Goal: Transaction & Acquisition: Purchase product/service

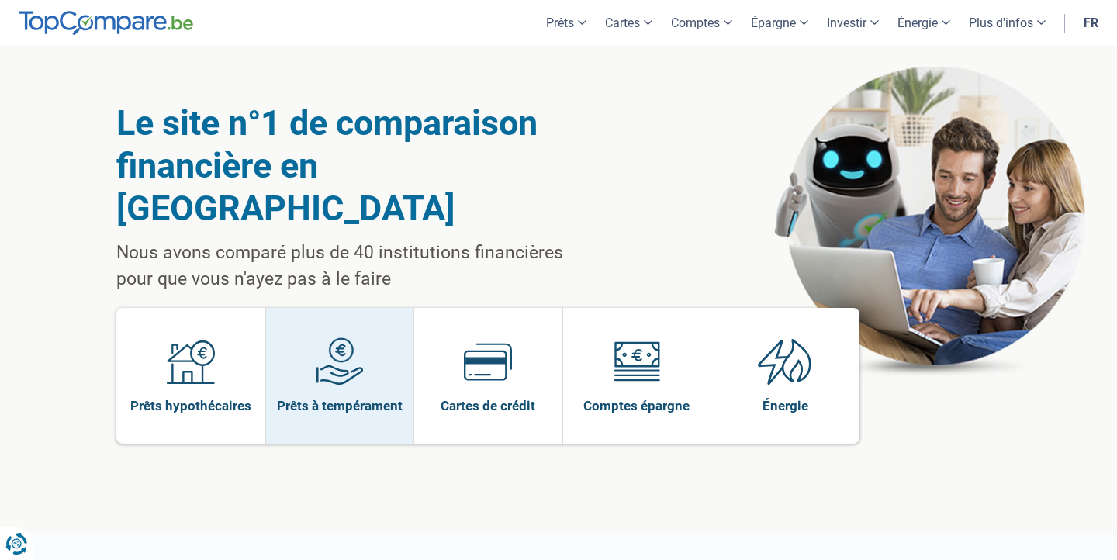
click at [364, 323] on link "Prêts à tempérament" at bounding box center [340, 376] width 148 height 136
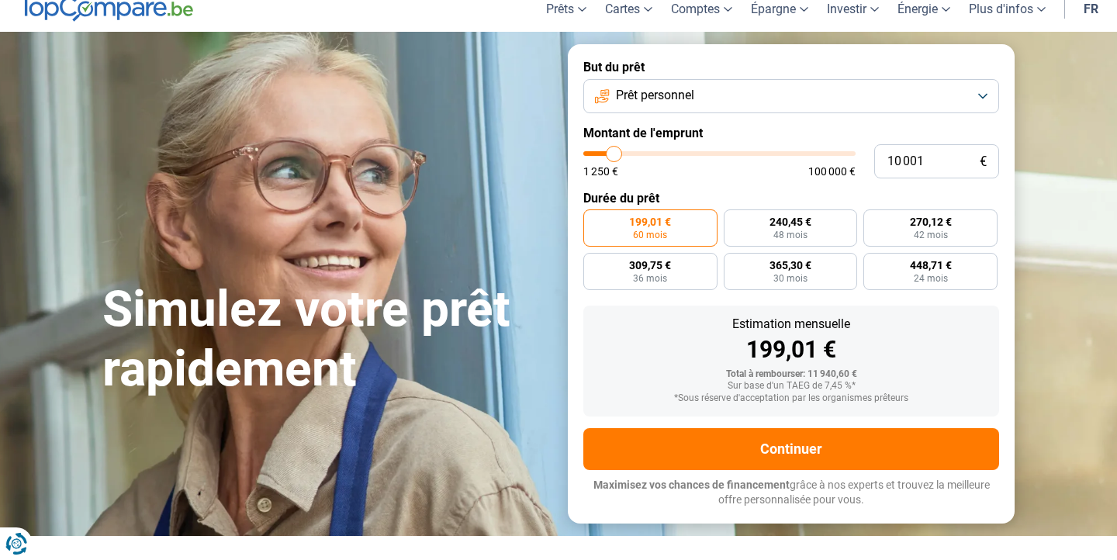
scroll to position [60, 0]
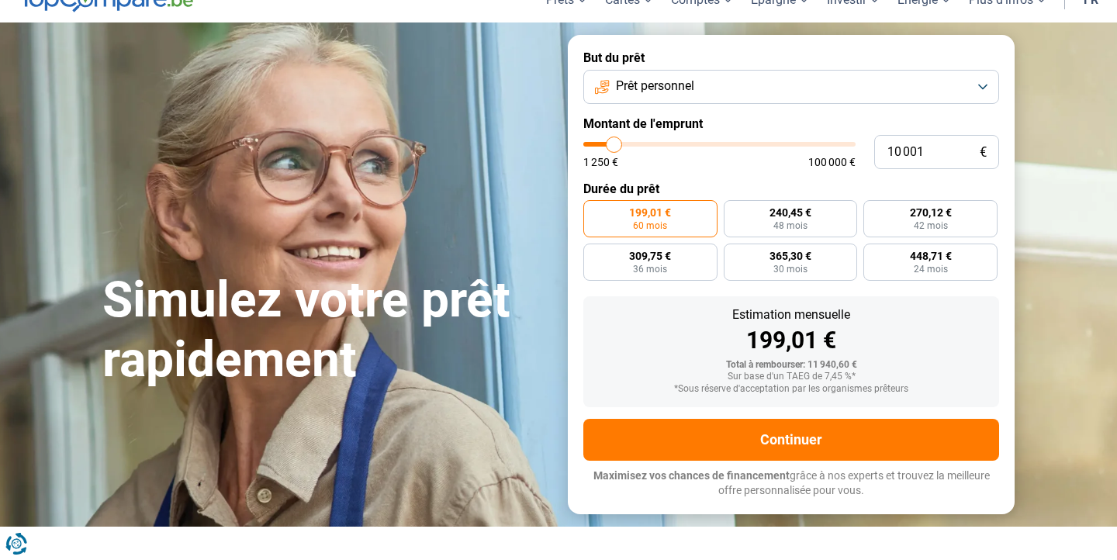
type input "9 750"
type input "9750"
type input "10 000"
type input "10000"
type input "11 250"
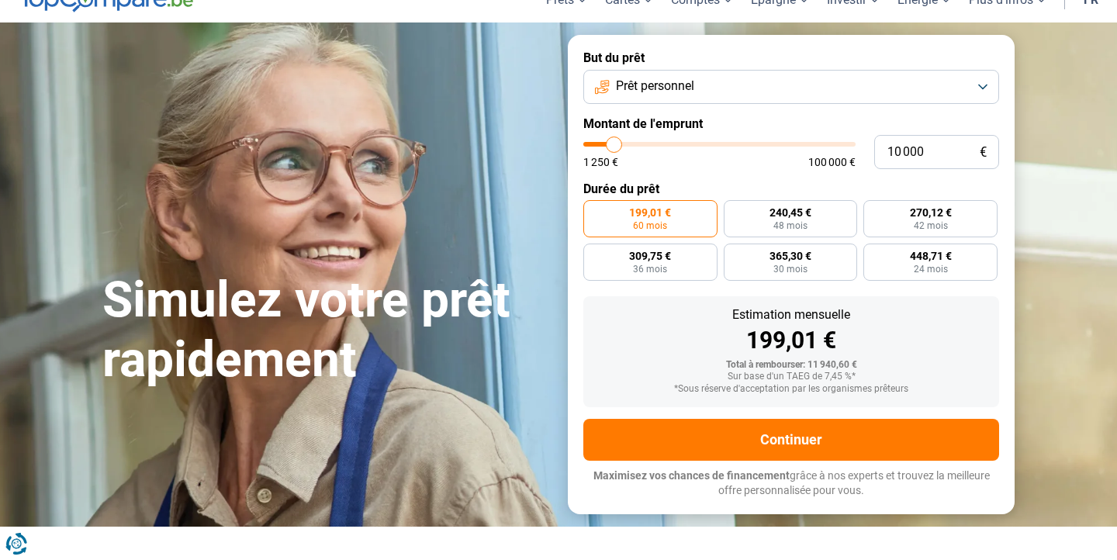
type input "11250"
type input "13 000"
type input "13000"
type input "14 750"
type input "14750"
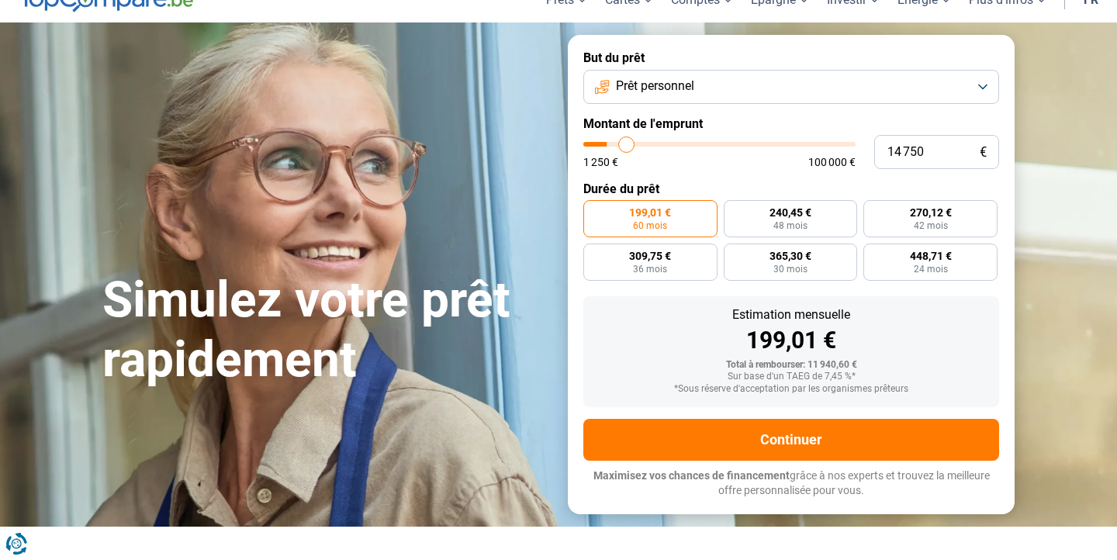
type input "16 000"
type input "16000"
type input "17 500"
type input "17500"
type input "19 750"
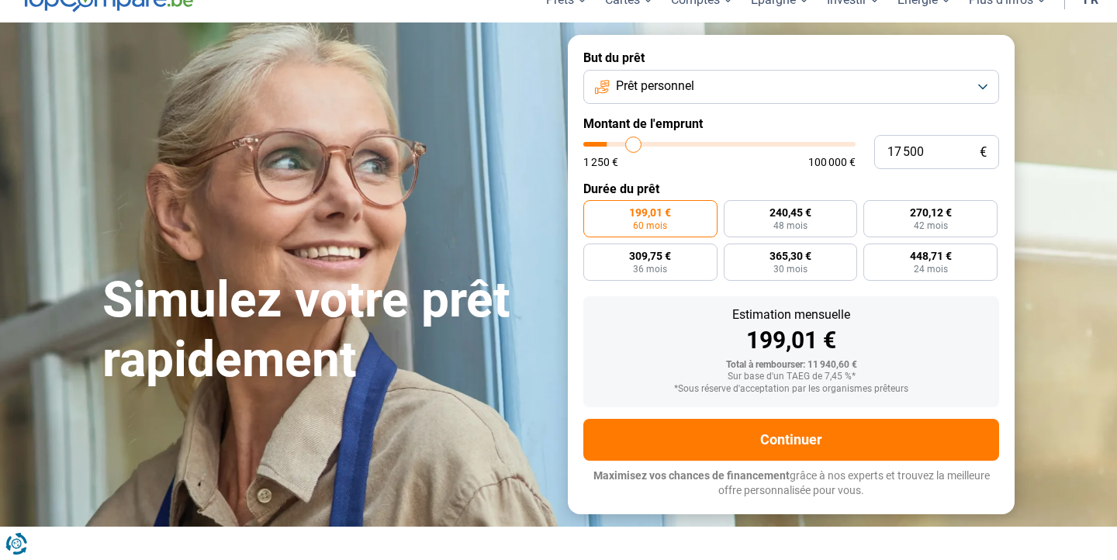
type input "19750"
type input "21 250"
type input "21250"
type input "22 500"
type input "22500"
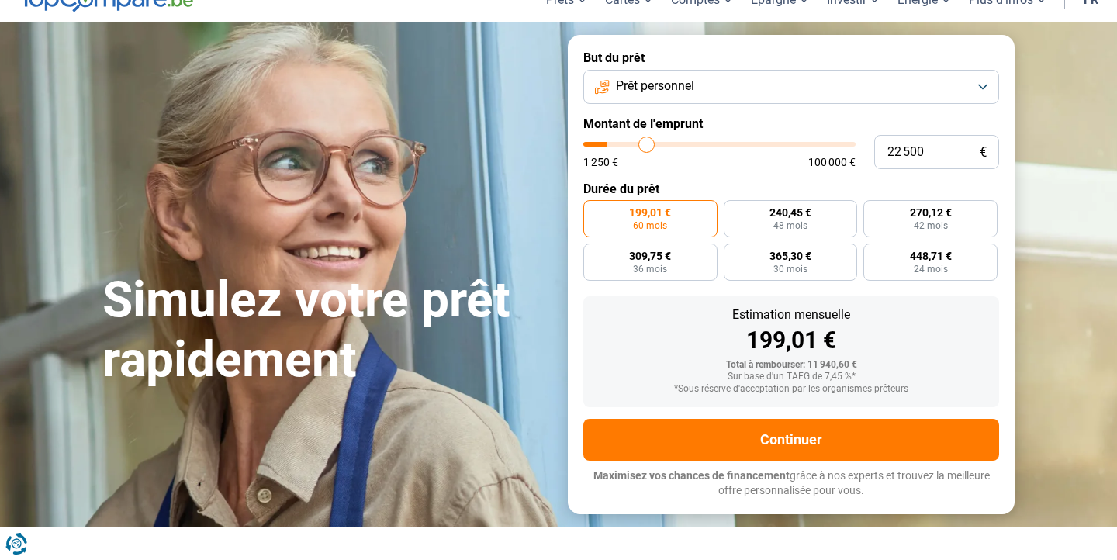
type input "23 500"
type input "23500"
type input "24 500"
type input "24500"
type input "25 500"
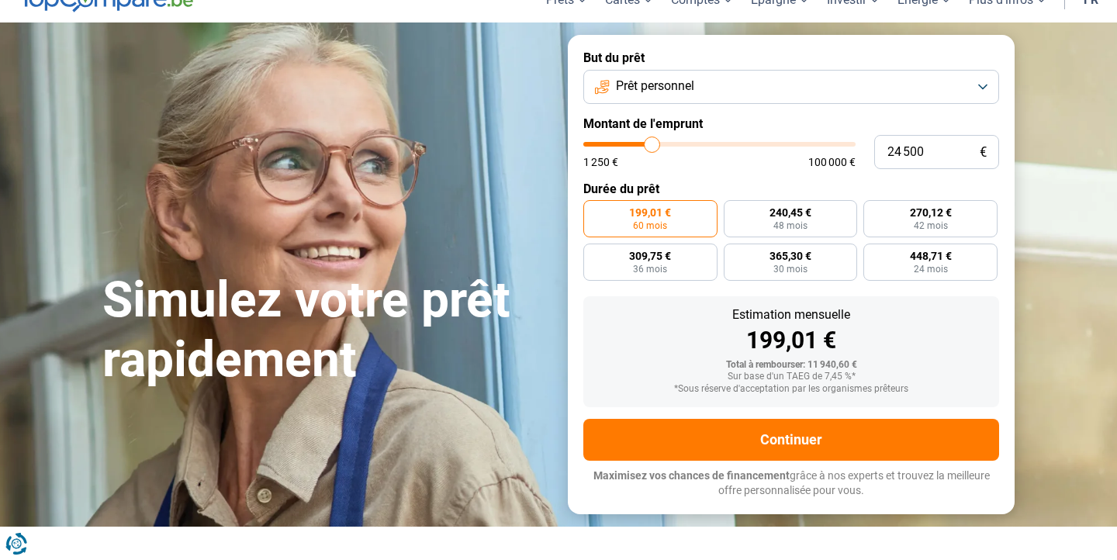
type input "25500"
type input "26 750"
type input "26750"
type input "27 750"
type input "27750"
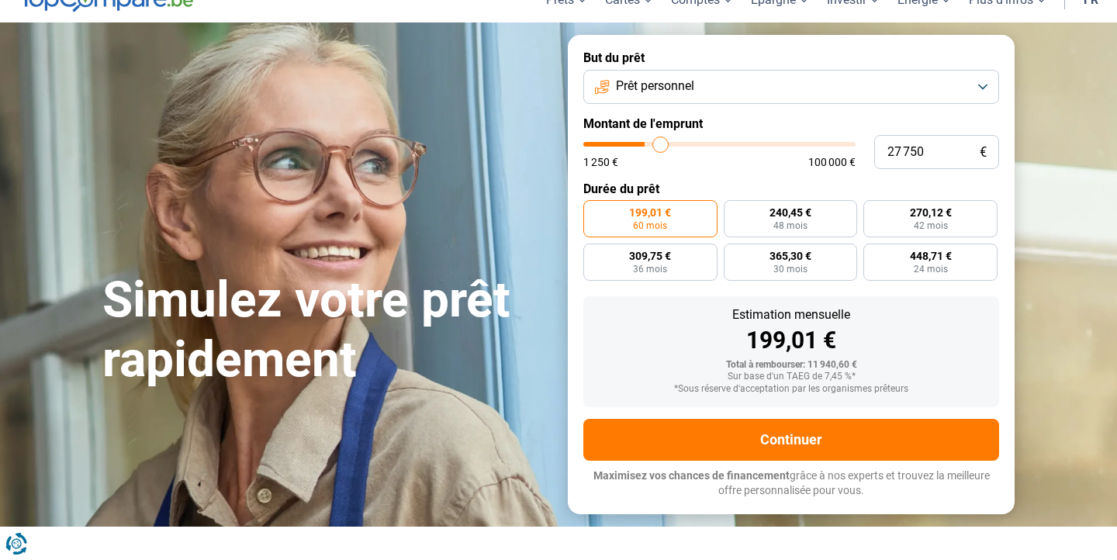
type input "28 500"
type input "28500"
type input "29 250"
type input "29250"
type input "30 000"
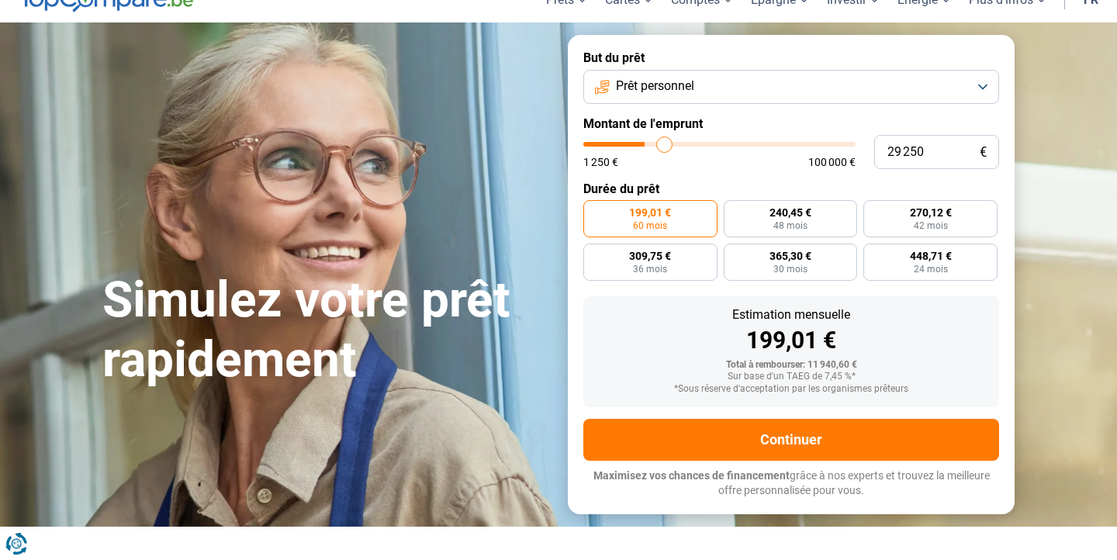
type input "30000"
type input "30 750"
type input "30750"
type input "31 000"
type input "31000"
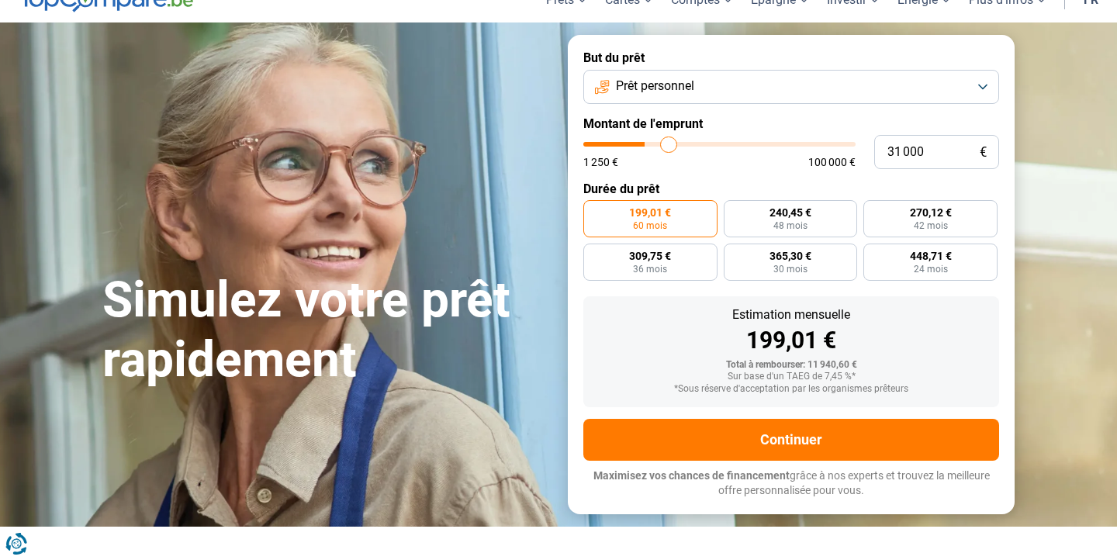
type input "31 500"
type input "31500"
type input "32 250"
type input "32250"
type input "33 750"
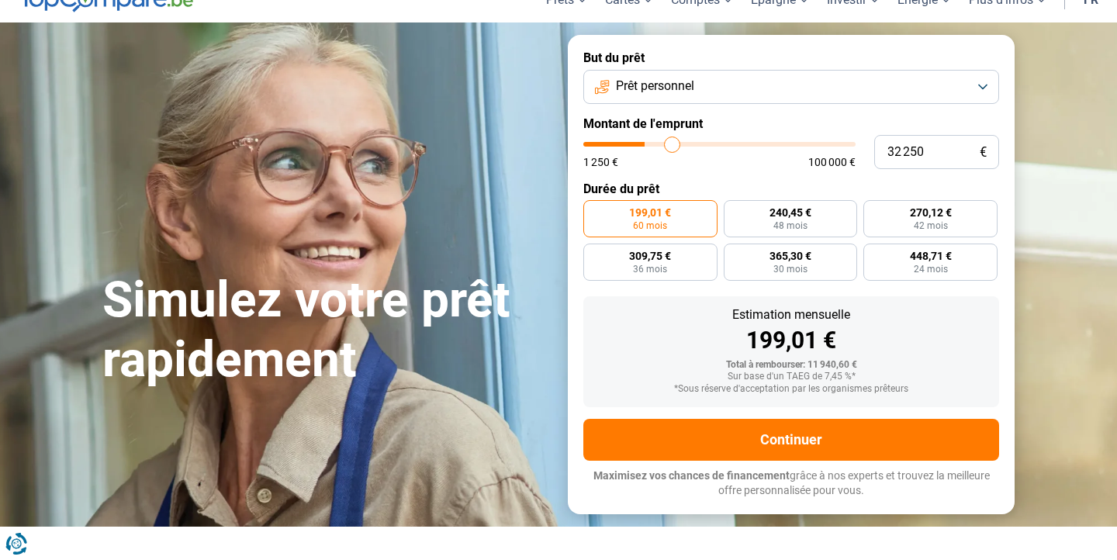
type input "33750"
type input "35 500"
type input "35500"
type input "37 000"
type input "37000"
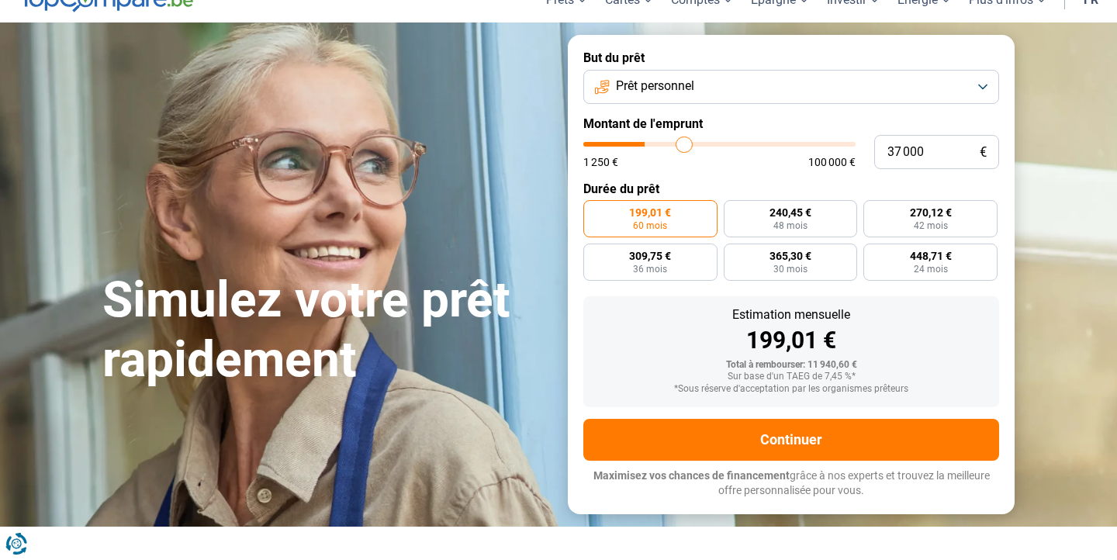
type input "39 000"
type input "39000"
type input "41 250"
type input "41250"
type input "43 500"
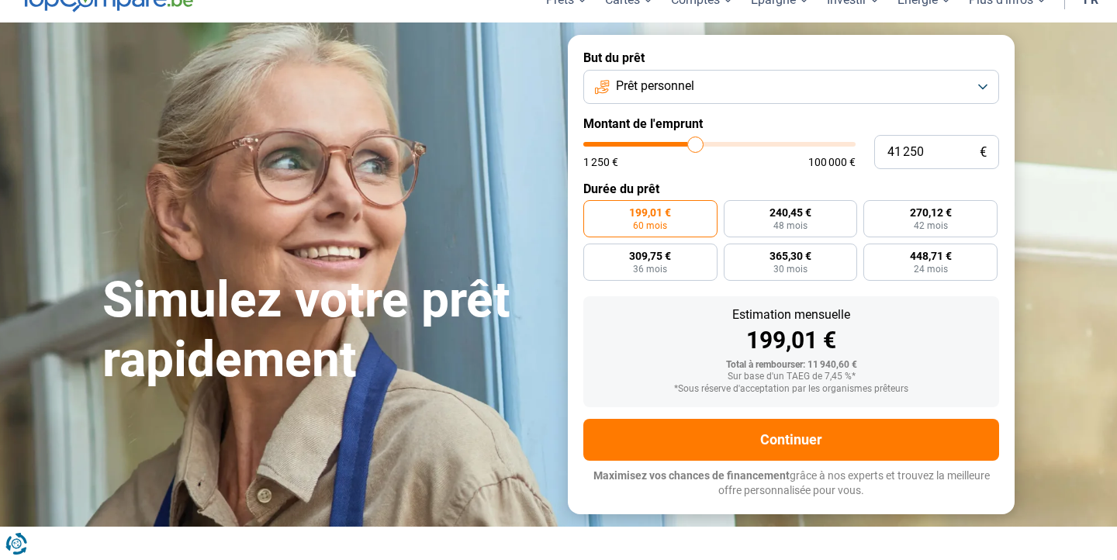
type input "43500"
type input "47 250"
type input "47250"
type input "48 750"
type input "48750"
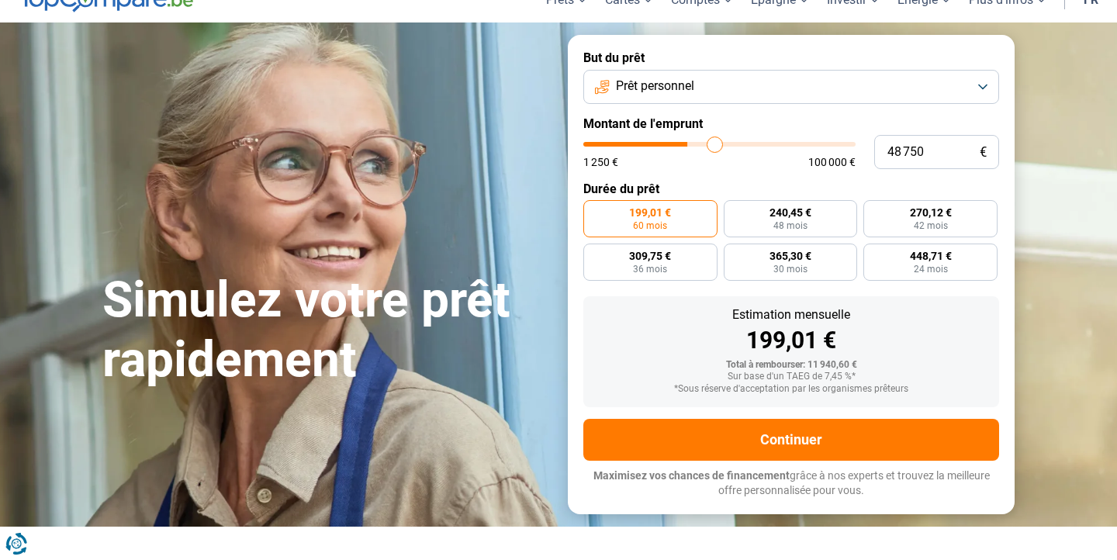
type input "50 750"
type input "50750"
type input "52 750"
type input "52750"
type input "54 250"
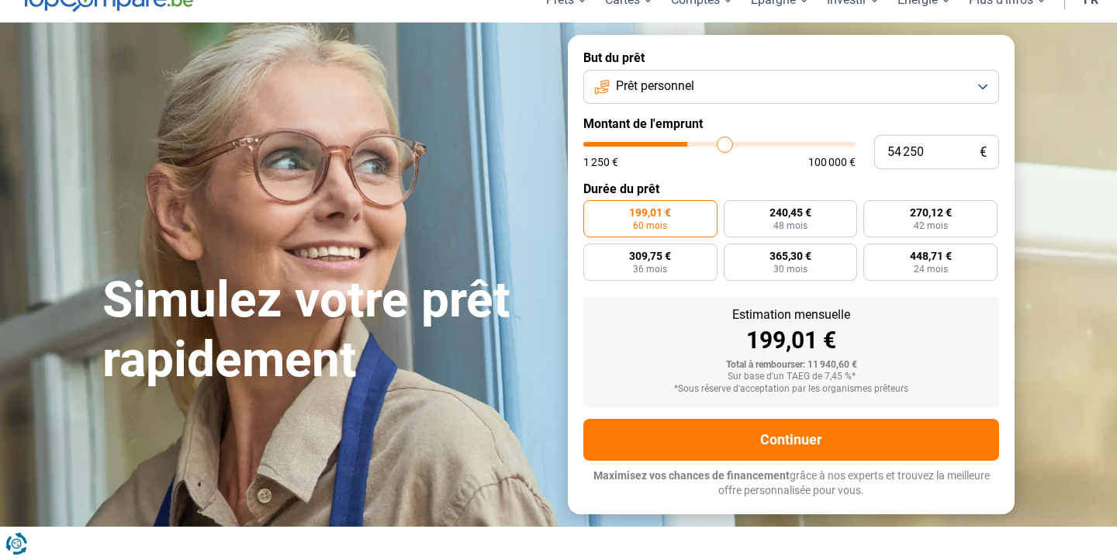
type input "54250"
type input "56 000"
type input "56000"
type input "57 500"
type input "57500"
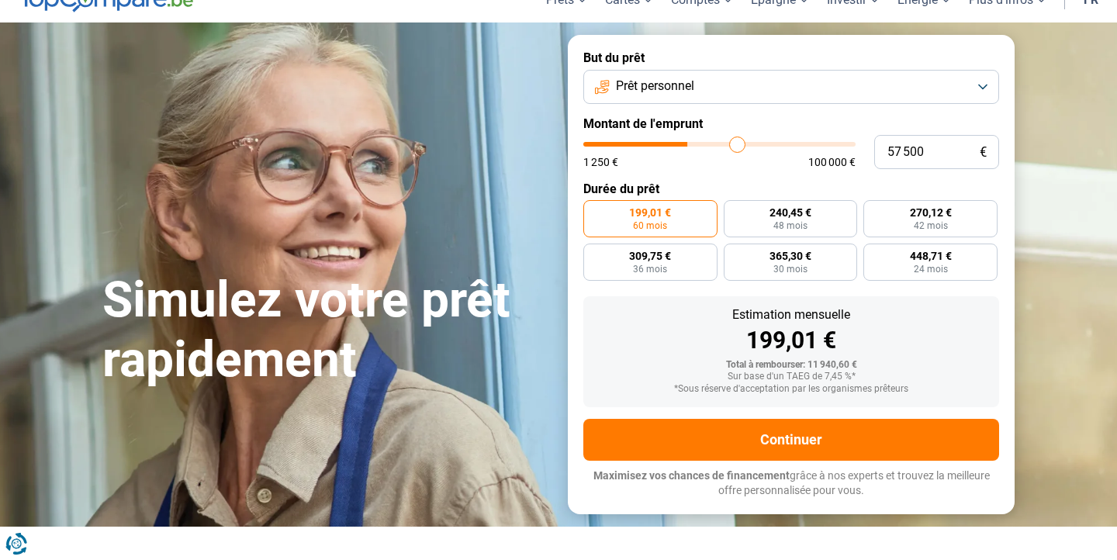
type input "59 500"
type input "59500"
type input "60 750"
type input "60750"
type input "62 500"
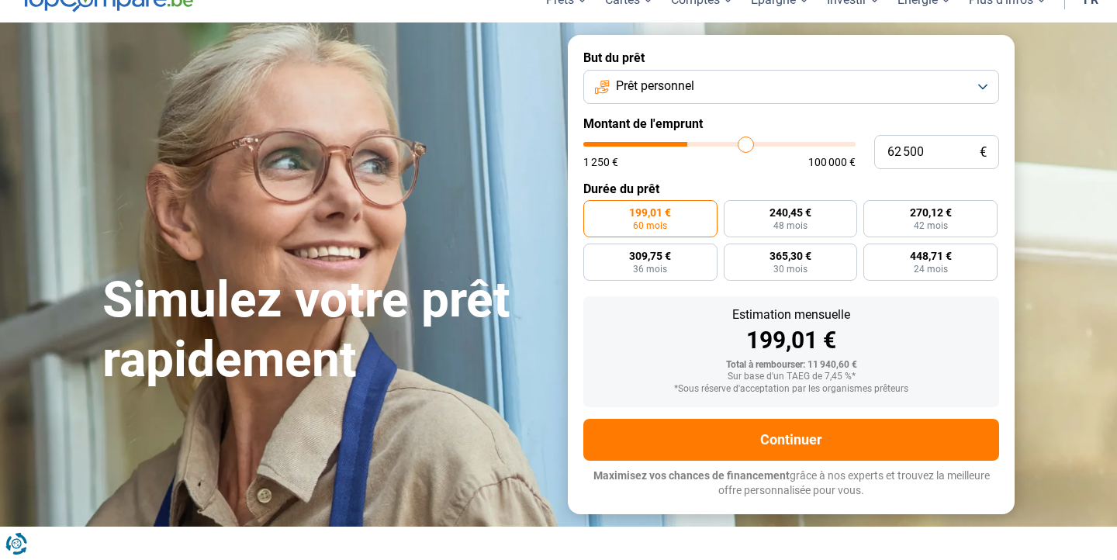
type input "62500"
type input "63 500"
type input "63500"
type input "64 500"
type input "64500"
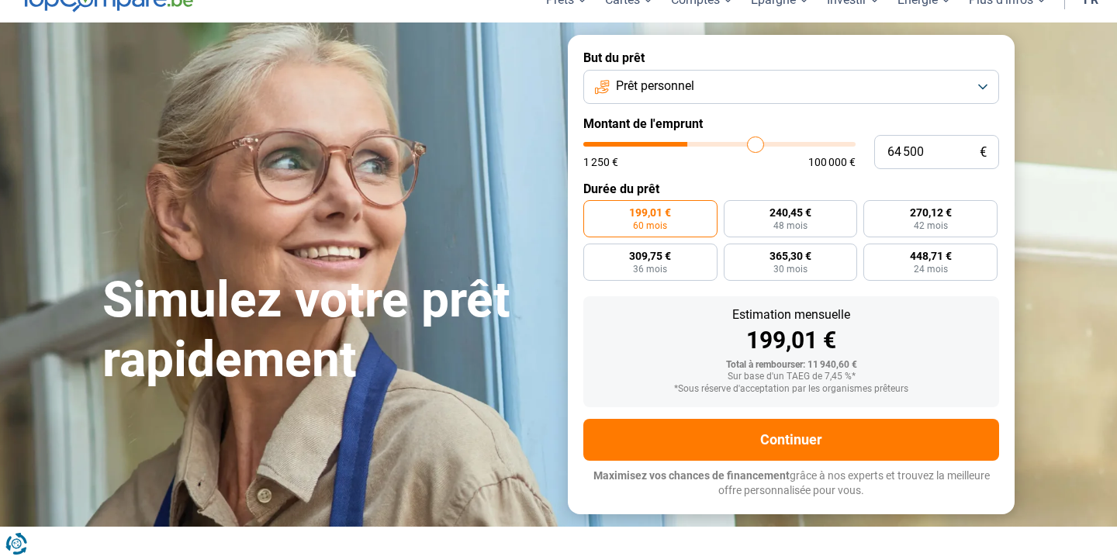
type input "65 000"
type input "65000"
type input "65 750"
type input "65750"
type input "66 250"
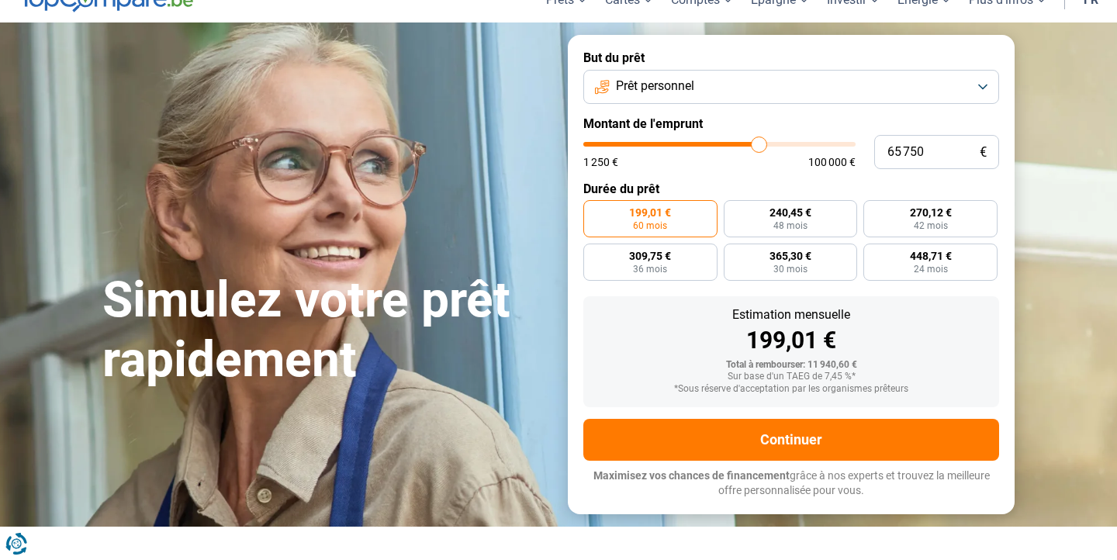
type input "66250"
type input "66 500"
type input "66500"
type input "66 750"
type input "66750"
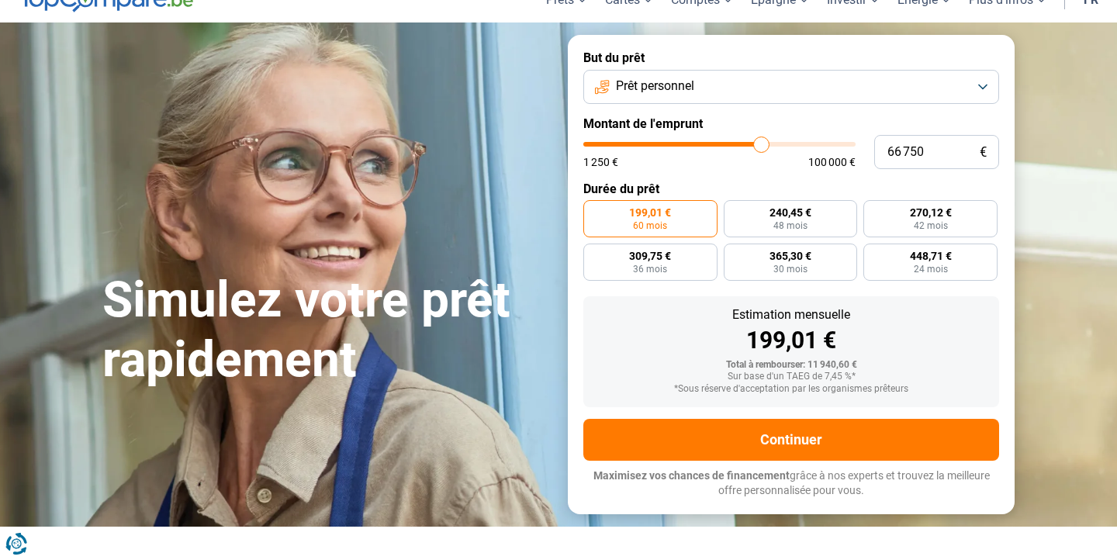
type input "67 000"
type input "67000"
type input "66 750"
type input "66750"
type input "66 500"
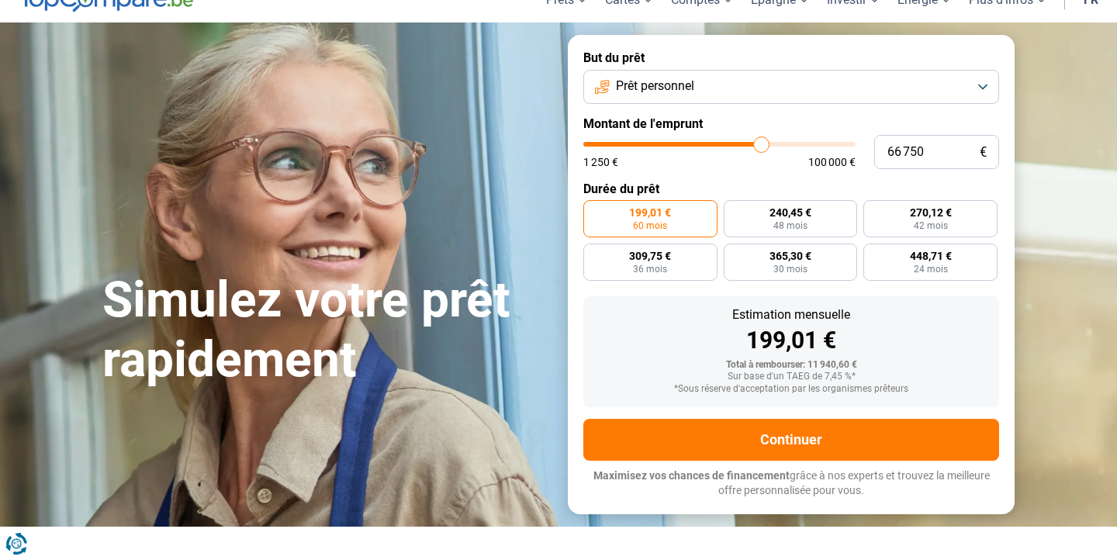
type input "66500"
type input "66 250"
type input "66250"
type input "66 000"
type input "66000"
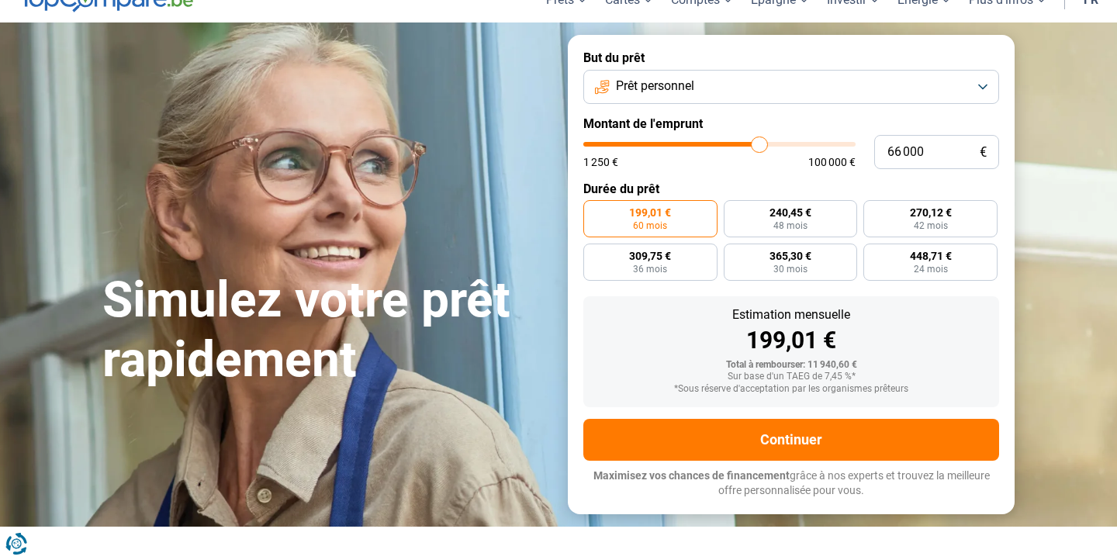
type input "65 750"
type input "65750"
type input "65 250"
type input "65250"
type input "64 500"
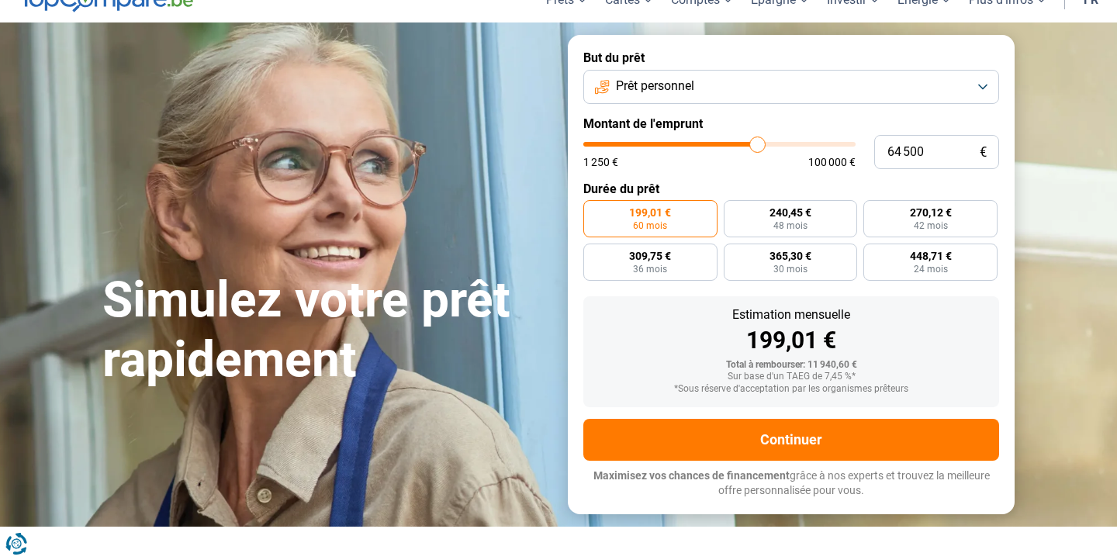
type input "64500"
type input "63 250"
type input "63250"
type input "61 500"
type input "61500"
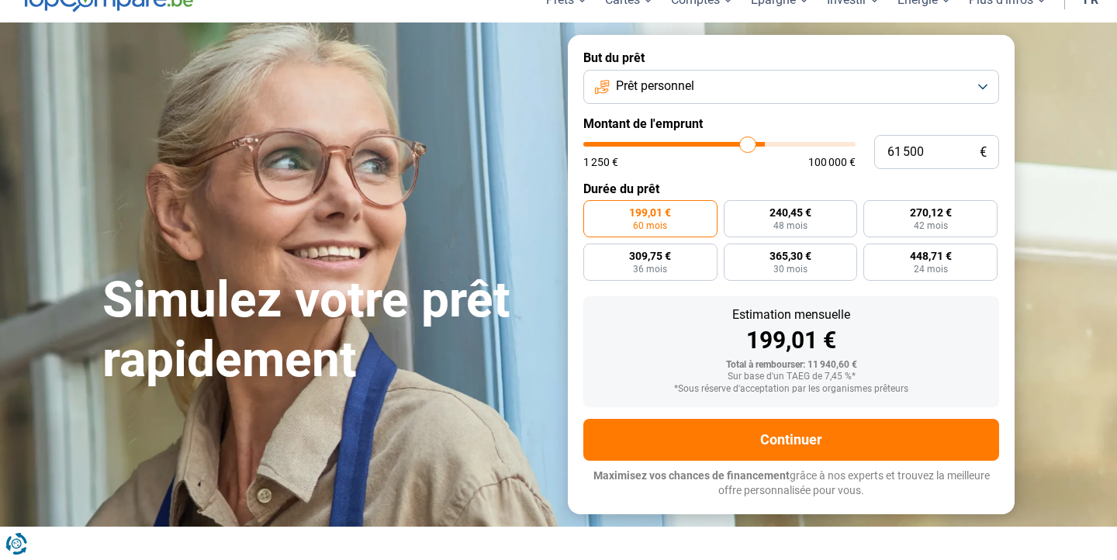
type input "59 000"
type input "59000"
type input "57 250"
type input "57250"
type input "55 750"
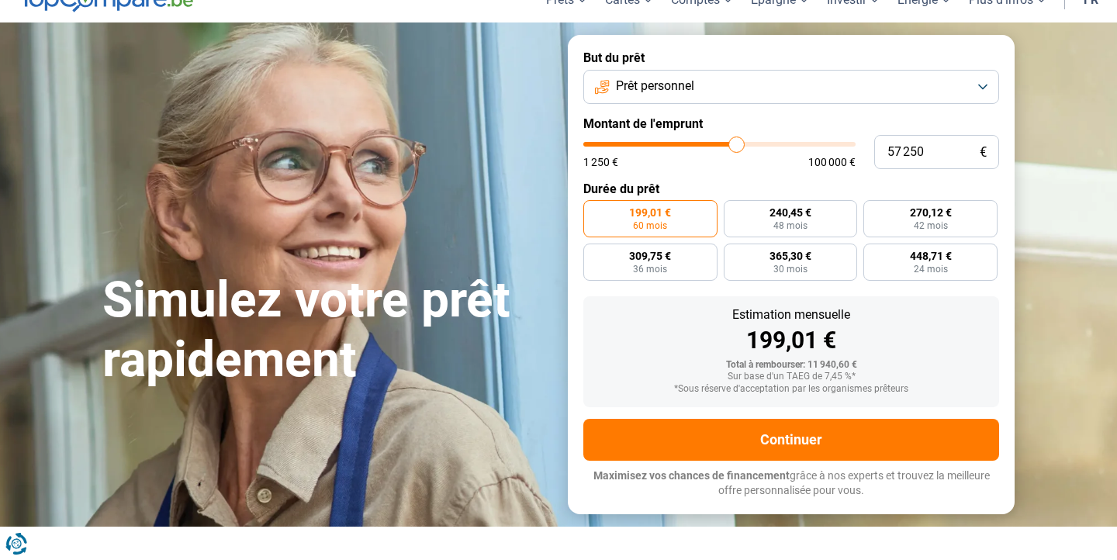
type input "55750"
type input "54 750"
type input "54750"
type input "53 500"
type input "53500"
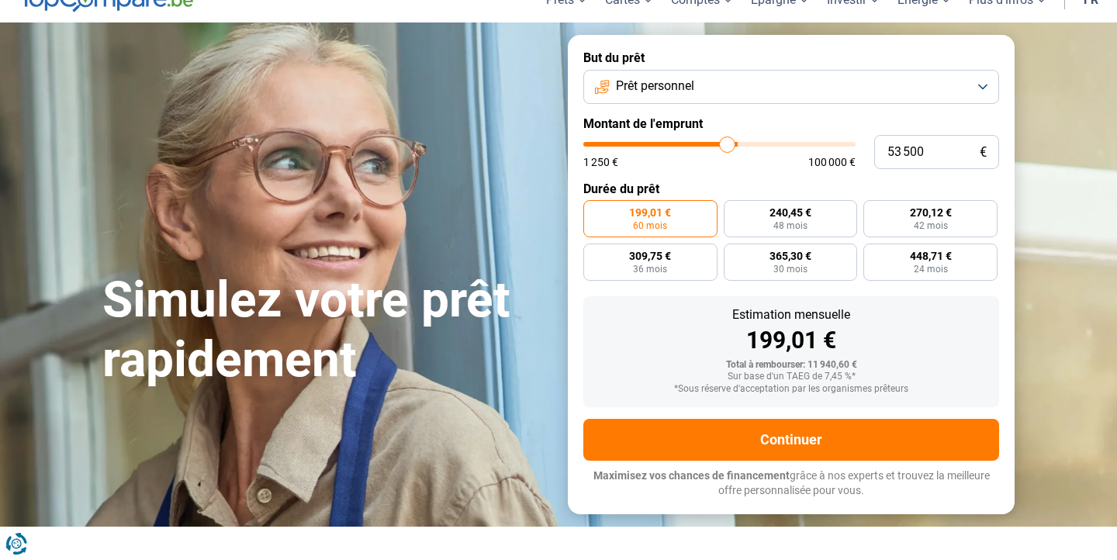
type input "52 500"
type input "52500"
type input "51 250"
type input "51250"
type input "49 750"
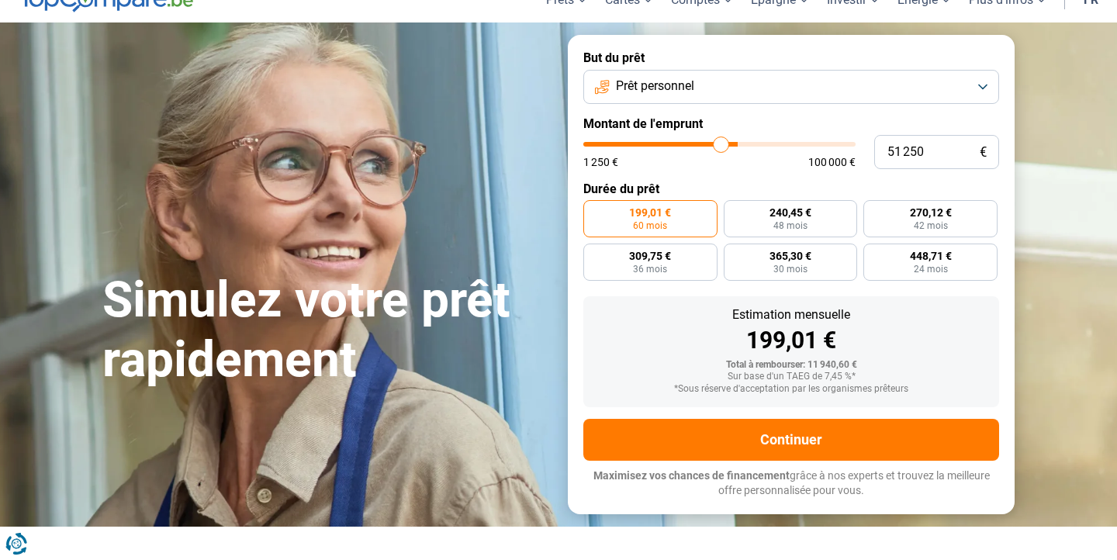
type input "49750"
type input "48 750"
type input "48750"
type input "47 500"
type input "47500"
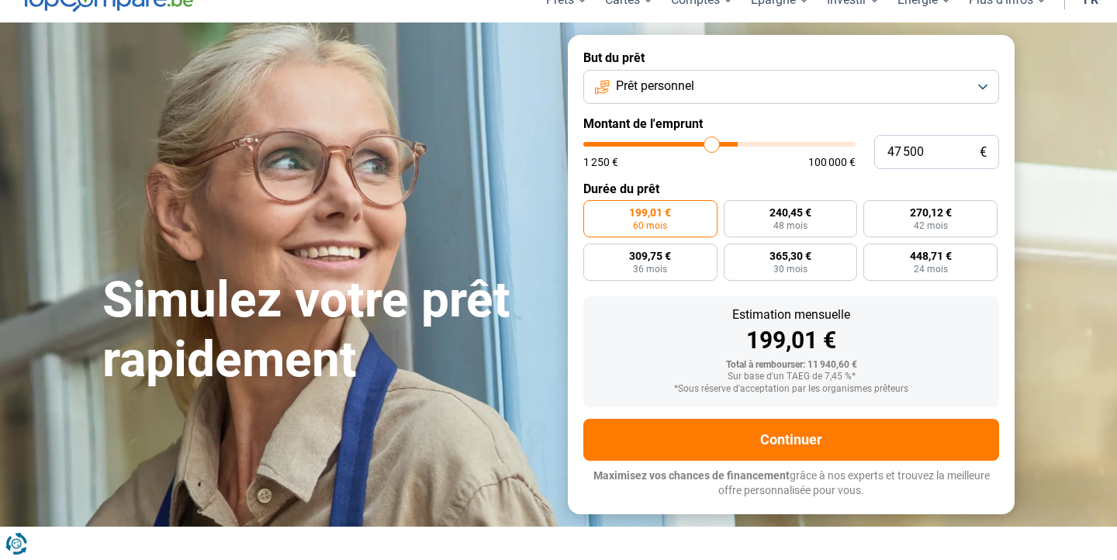
type input "46 500"
type input "46500"
type input "45 750"
type input "45750"
type input "45 000"
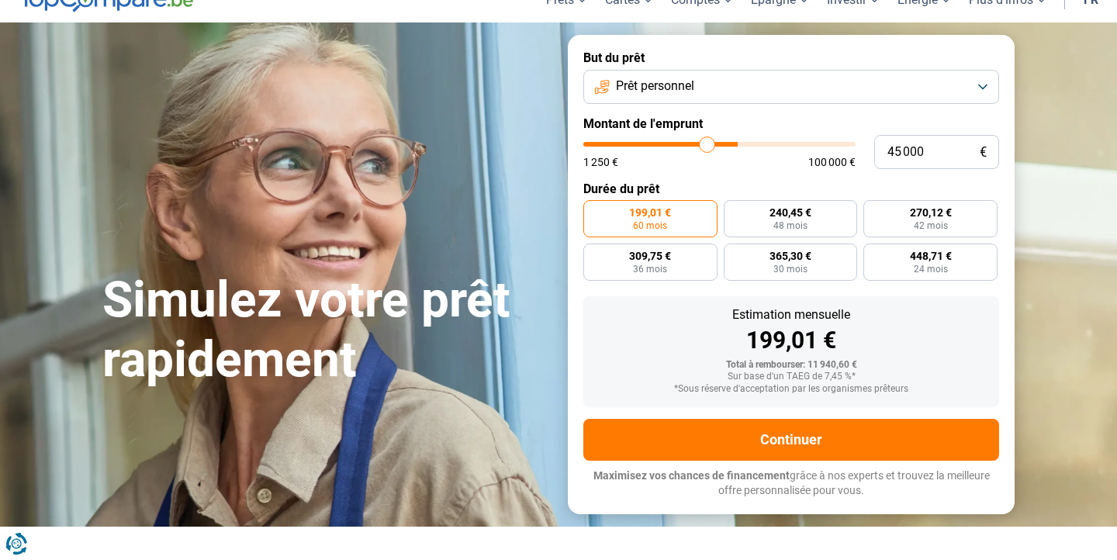
type input "45000"
type input "44 250"
type input "44250"
type input "43 500"
type input "43500"
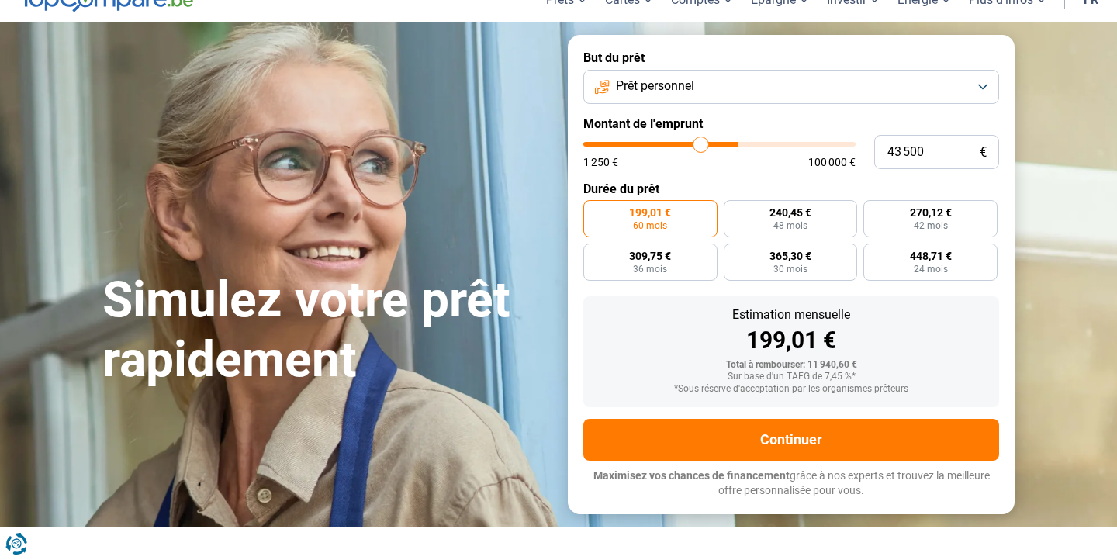
type input "42 750"
type input "42750"
type input "42 500"
type input "42500"
type input "42 250"
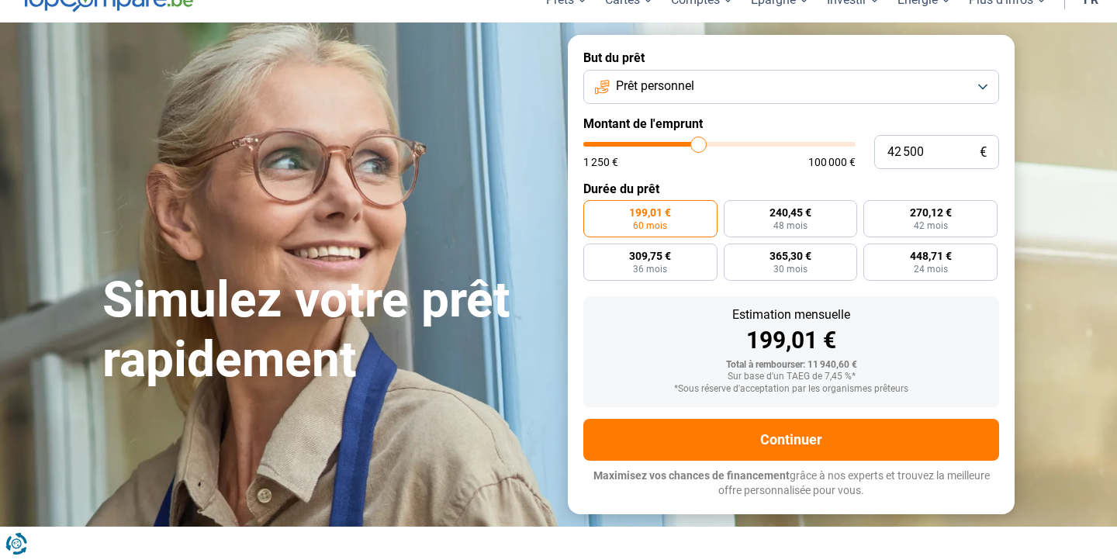
type input "42250"
type input "42 000"
type input "42000"
type input "41 500"
type input "41500"
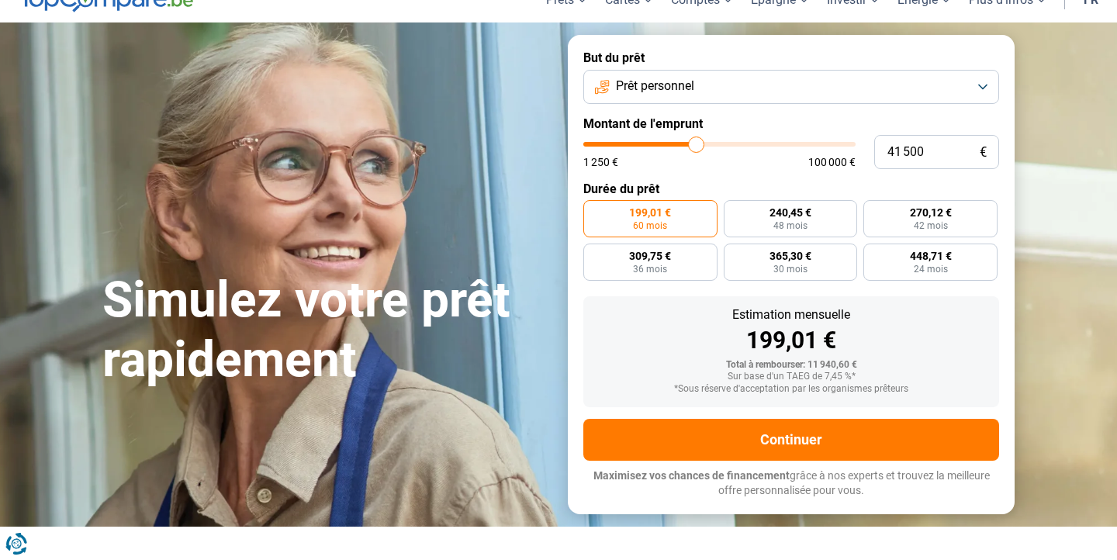
type input "41 000"
type input "41000"
type input "40 000"
type input "40000"
type input "39 500"
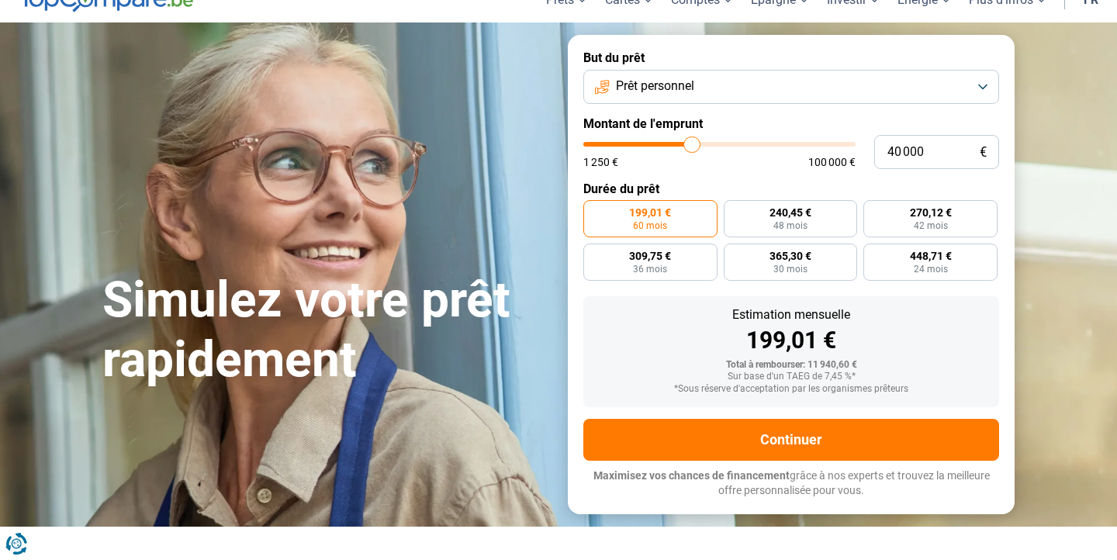
type input "39500"
type input "39 000"
type input "39000"
type input "38 750"
type input "38750"
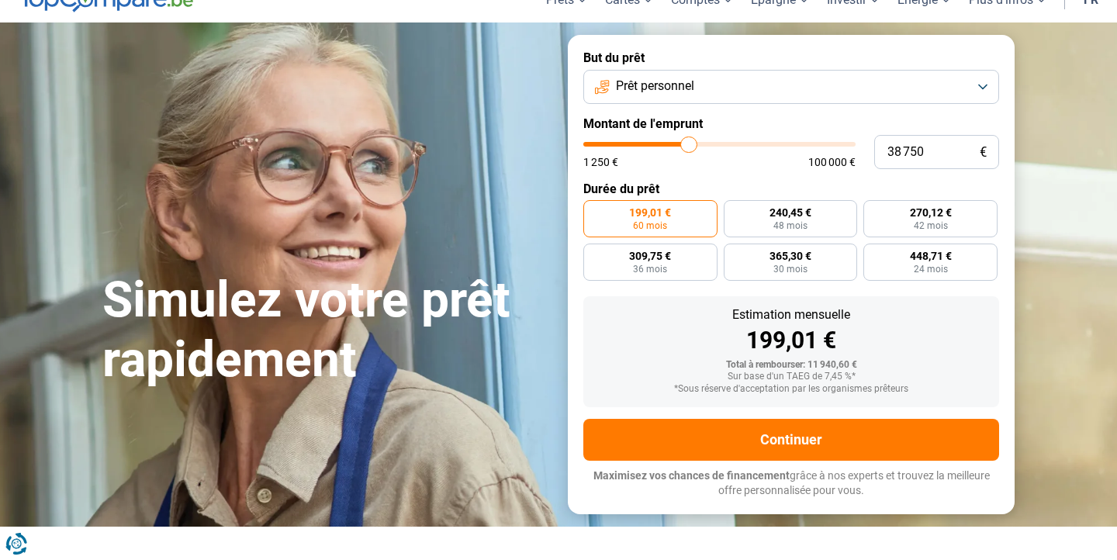
type input "38 500"
type input "38500"
type input "38 250"
type input "38250"
type input "37 500"
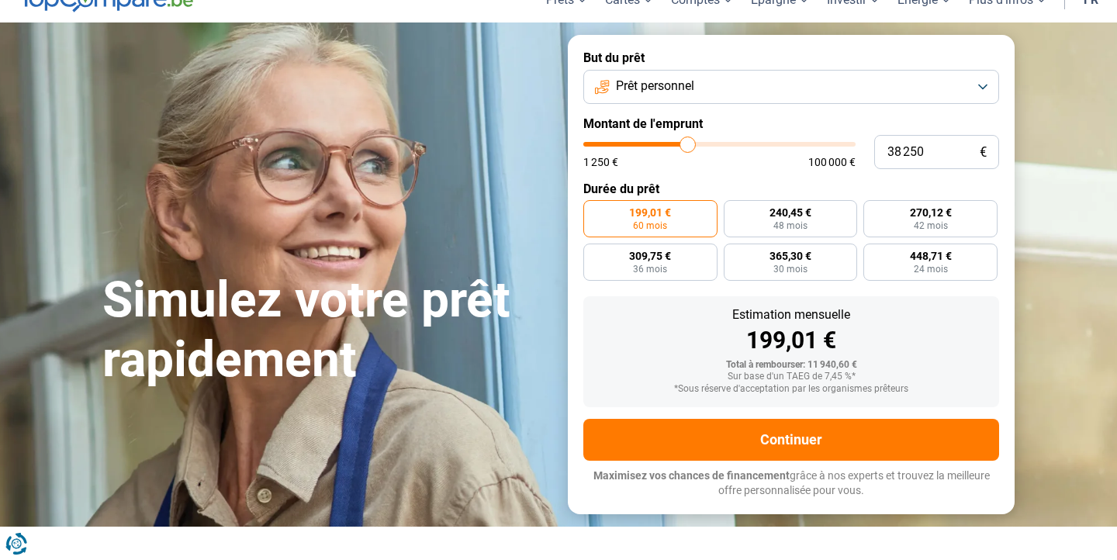
type input "37500"
type input "37 000"
type input "37000"
type input "36 250"
type input "36250"
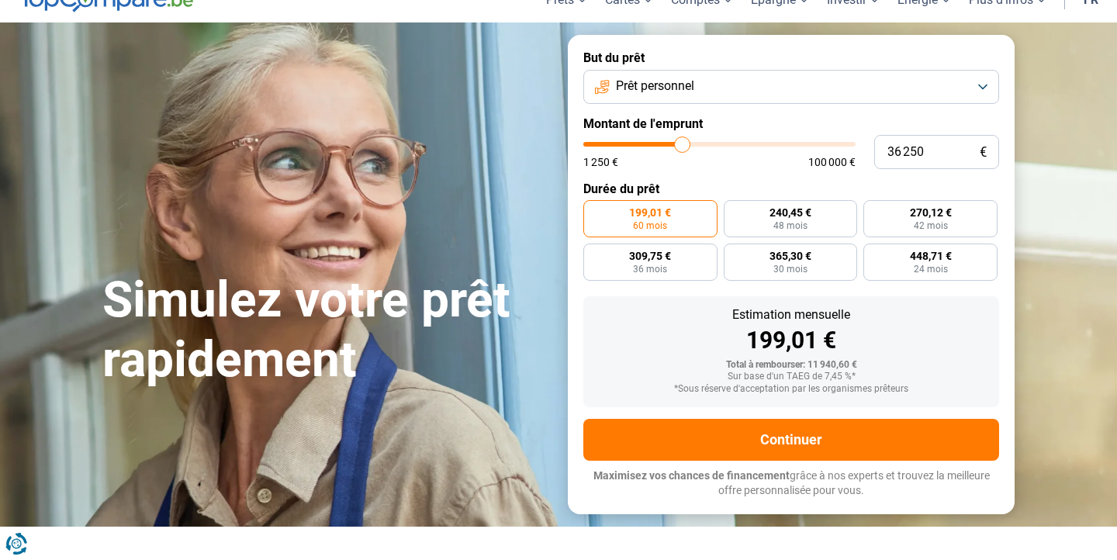
type input "35 750"
type input "35750"
type input "35 250"
drag, startPoint x: 614, startPoint y: 147, endPoint x: 679, endPoint y: 162, distance: 67.0
type input "35250"
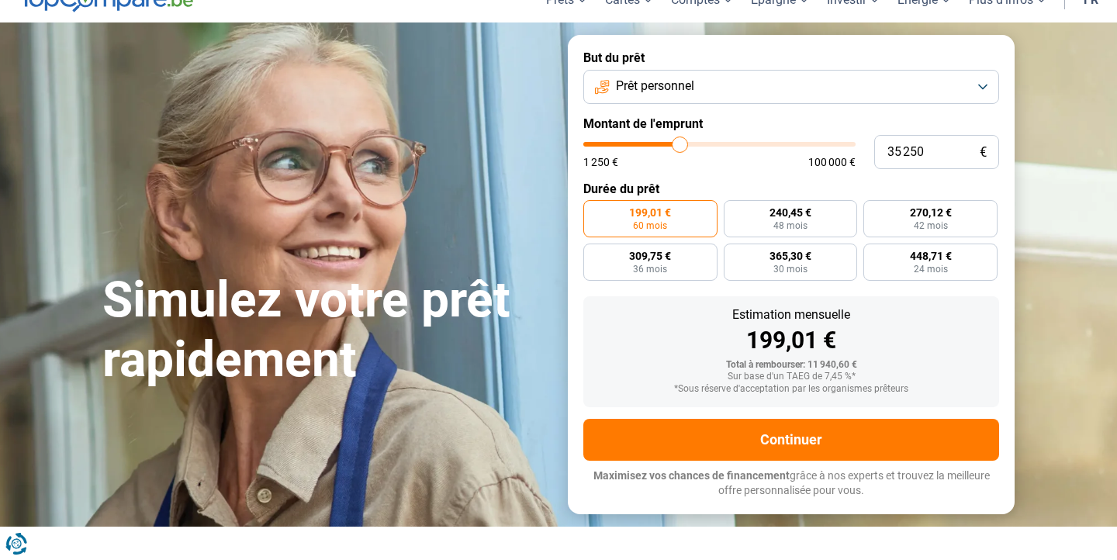
click at [679, 147] on input "range" at bounding box center [719, 144] width 272 height 5
radio input "false"
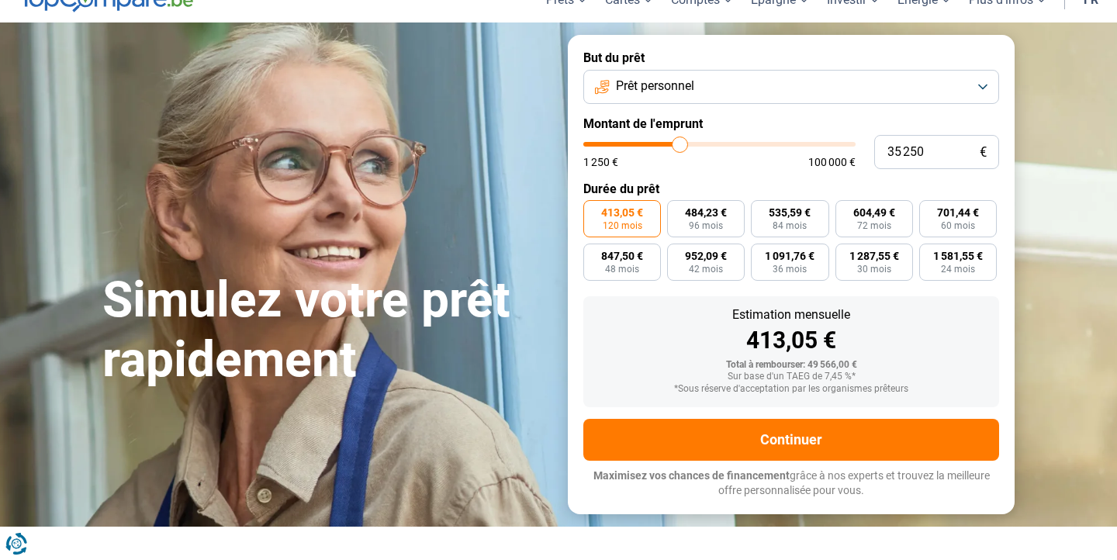
type input "36 250"
type input "36250"
type input "36 750"
type input "36750"
type input "37 000"
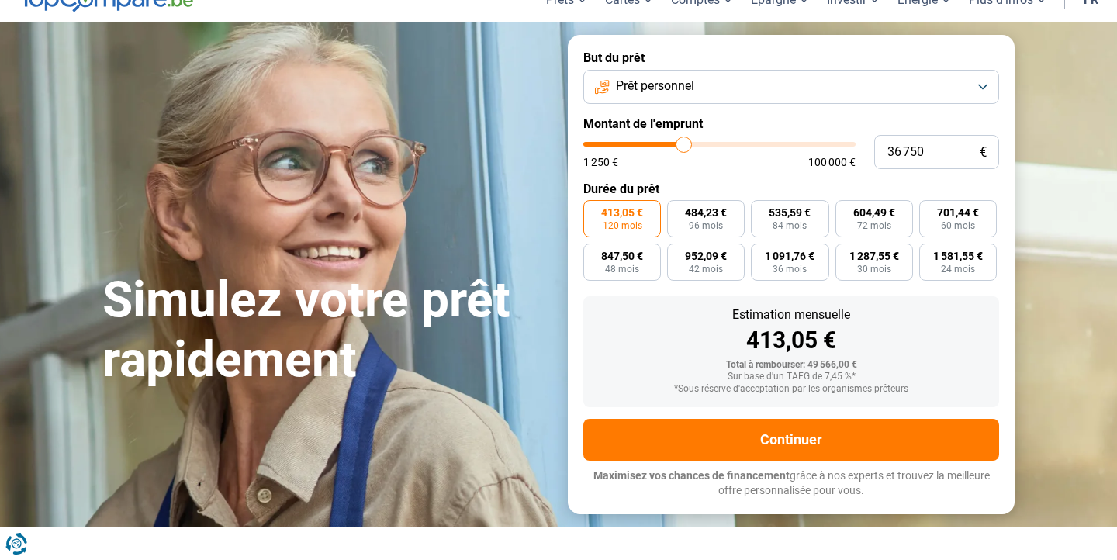
type input "37000"
type input "37 750"
type input "37750"
type input "38 250"
type input "38250"
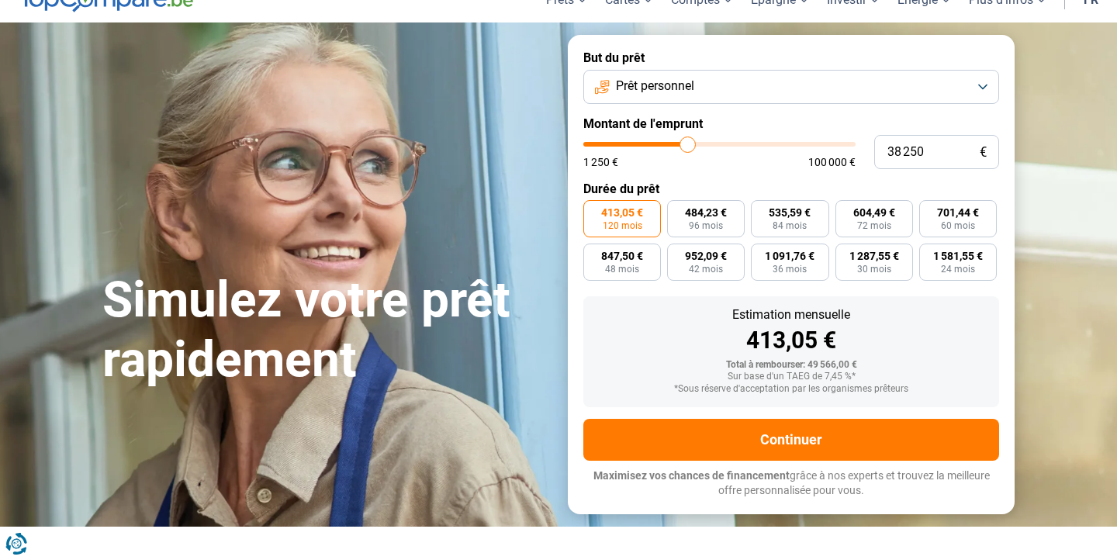
type input "38 500"
type input "38500"
type input "39 000"
type input "39000"
type input "39 500"
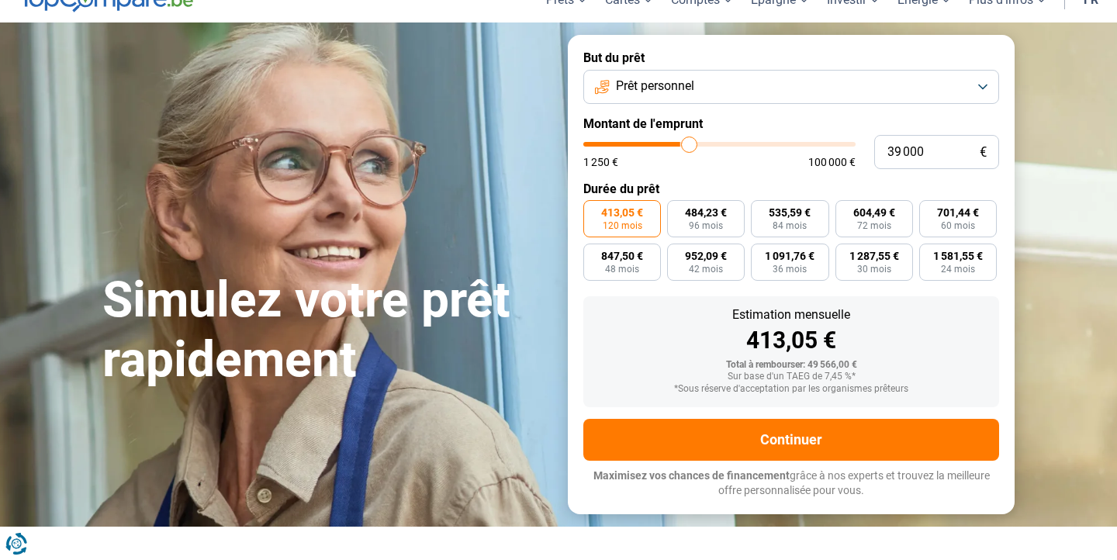
type input "39500"
type input "40 000"
type input "40000"
type input "40 500"
type input "40500"
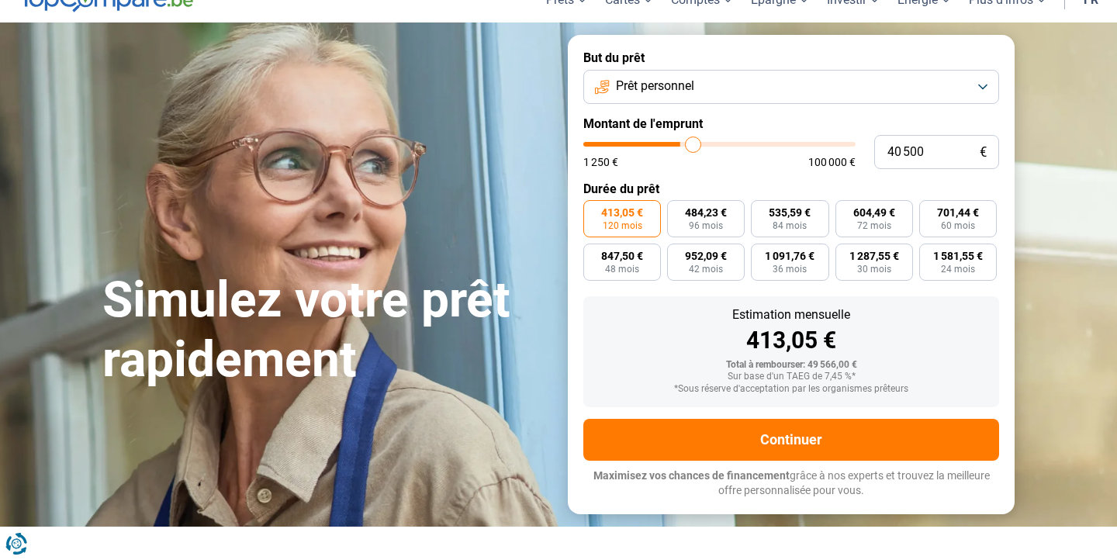
type input "41 250"
type input "41250"
type input "41 750"
type input "41750"
type input "42 500"
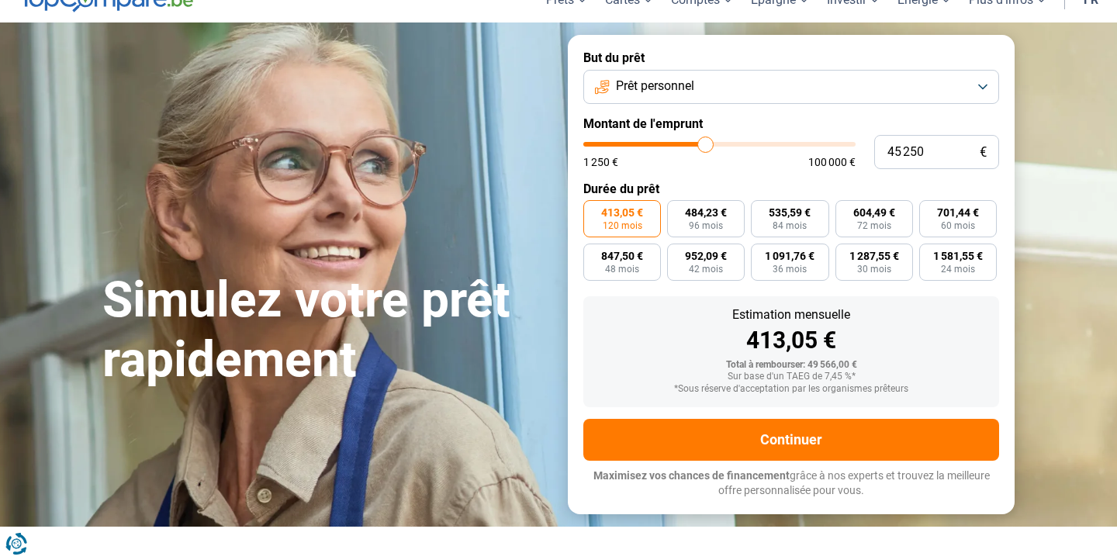
drag, startPoint x: 682, startPoint y: 144, endPoint x: 706, endPoint y: 144, distance: 23.3
click at [706, 144] on input "range" at bounding box center [719, 144] width 272 height 5
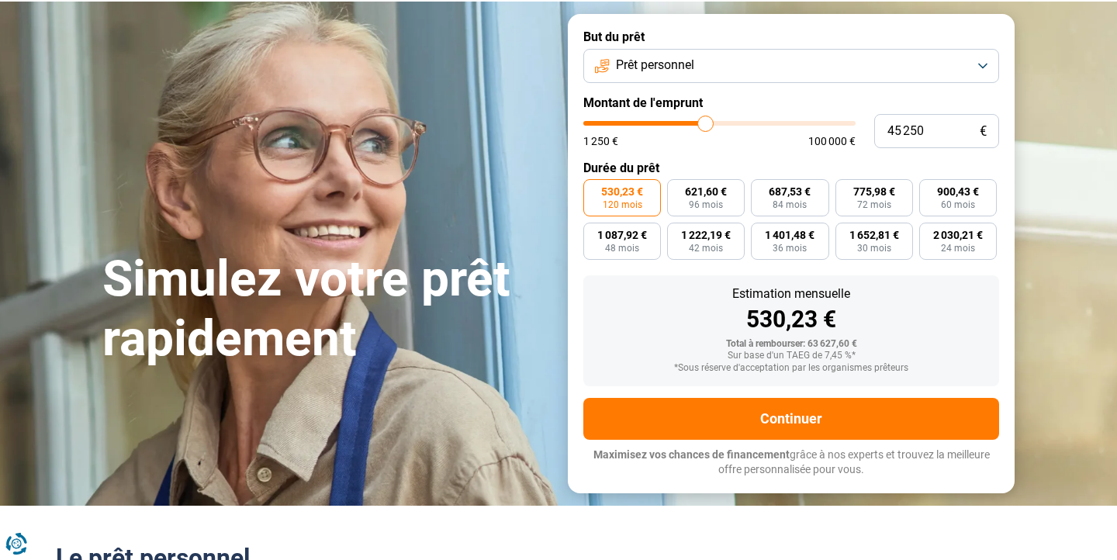
scroll to position [82, 0]
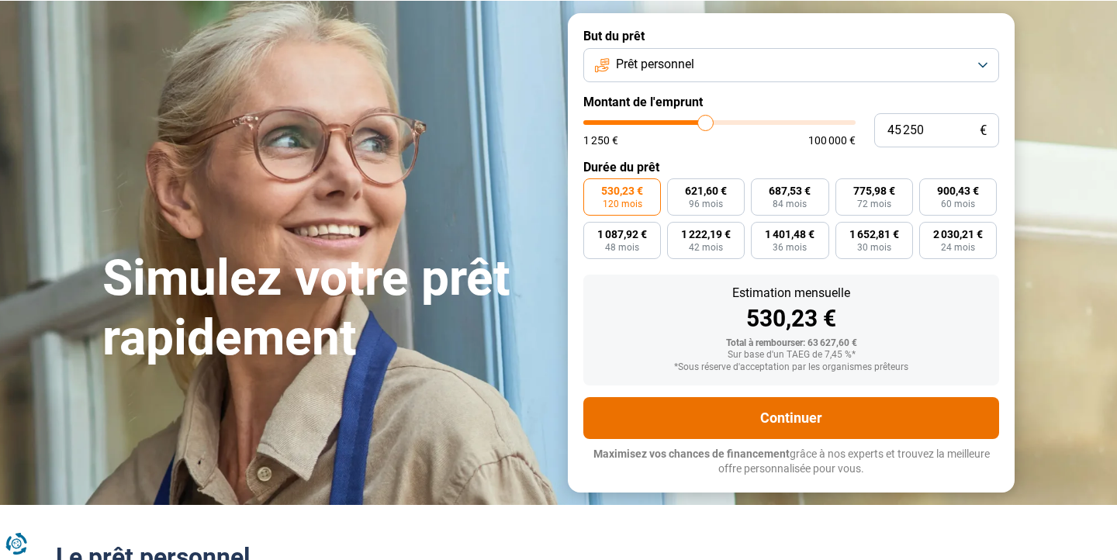
click at [792, 426] on button "Continuer" at bounding box center [791, 418] width 416 height 42
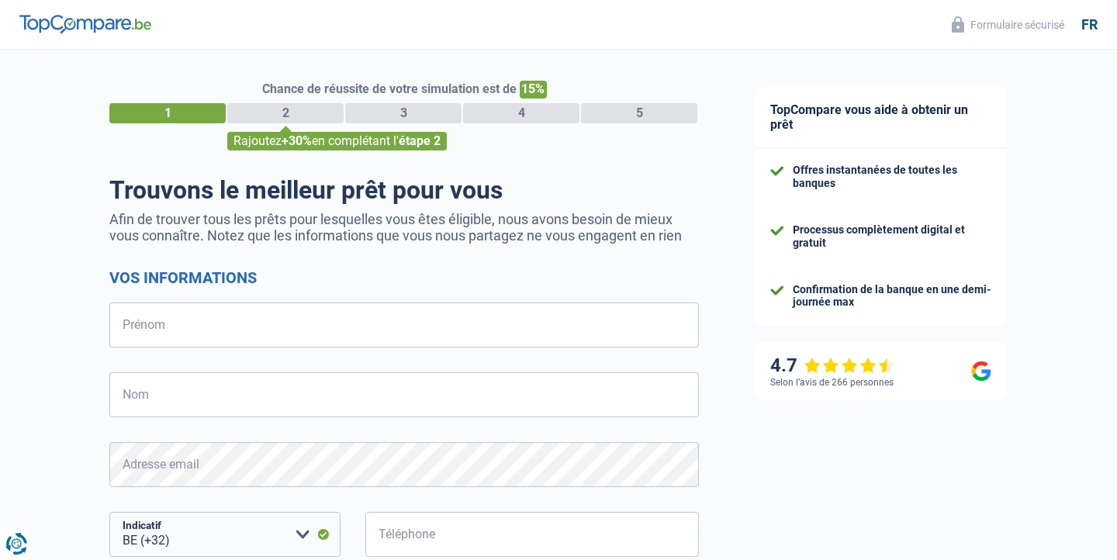
select select "32"
click at [320, 274] on h2 "Vos informations" at bounding box center [403, 277] width 589 height 19
